Goal: Check status

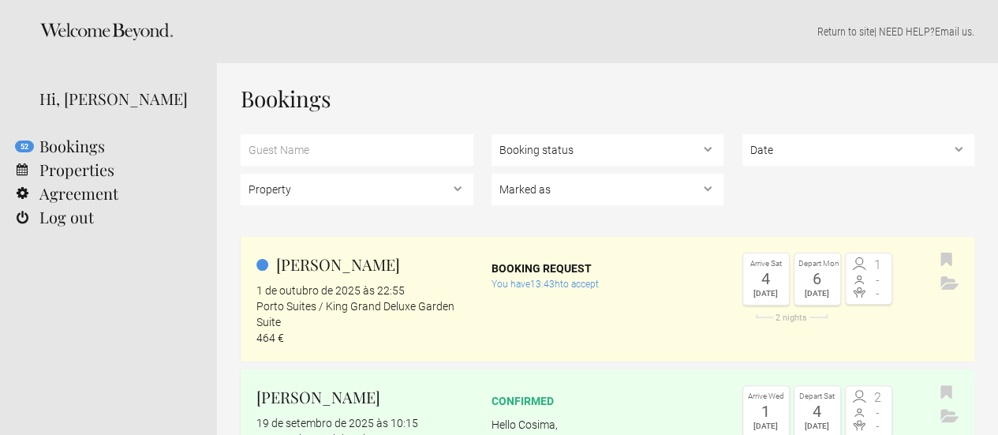
scroll to position [380, 0]
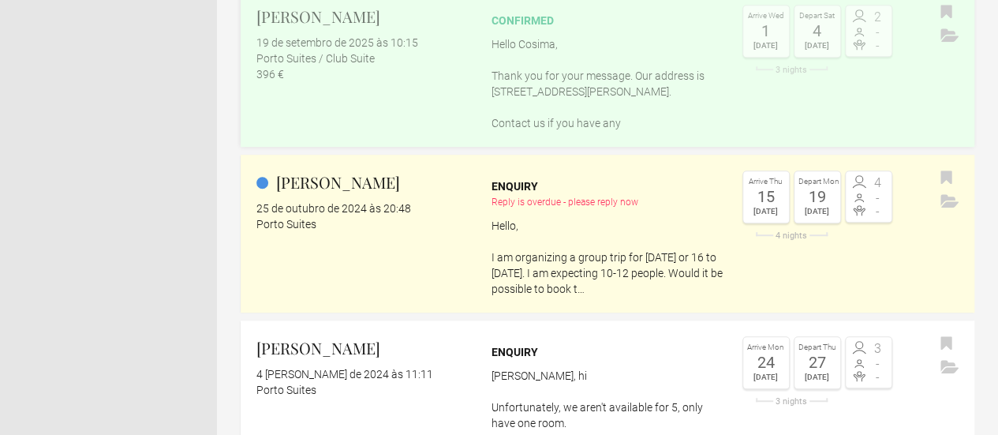
click at [633, 63] on p "Hello Cosima, Thank you for your message. Our address is Rua do Rosário, 233, P…" at bounding box center [608, 83] width 233 height 95
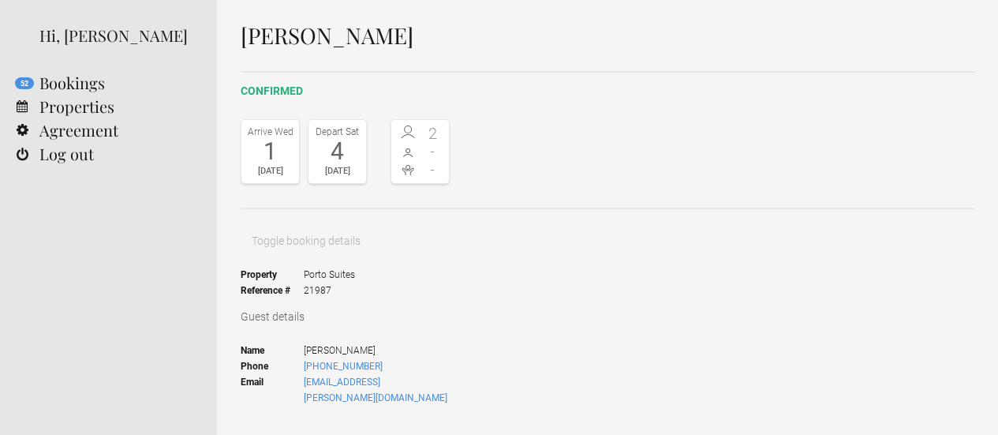
scroll to position [95, 0]
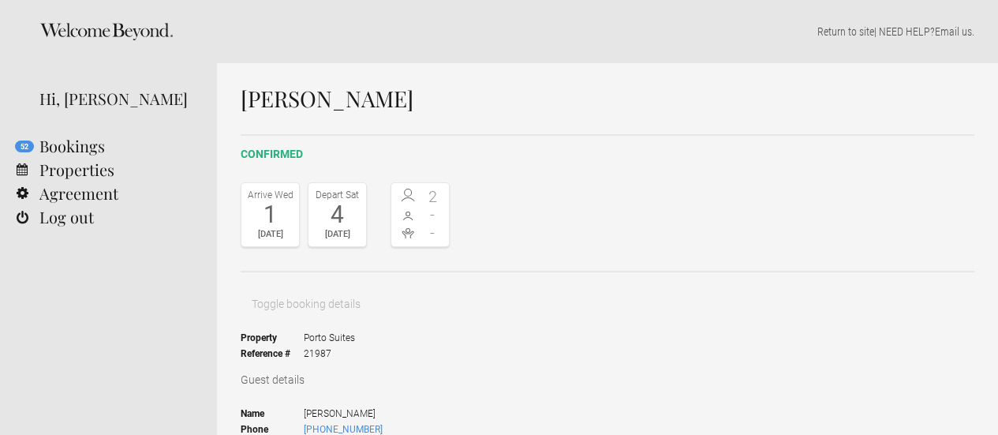
scroll to position [32, 0]
